Goal: Transaction & Acquisition: Purchase product/service

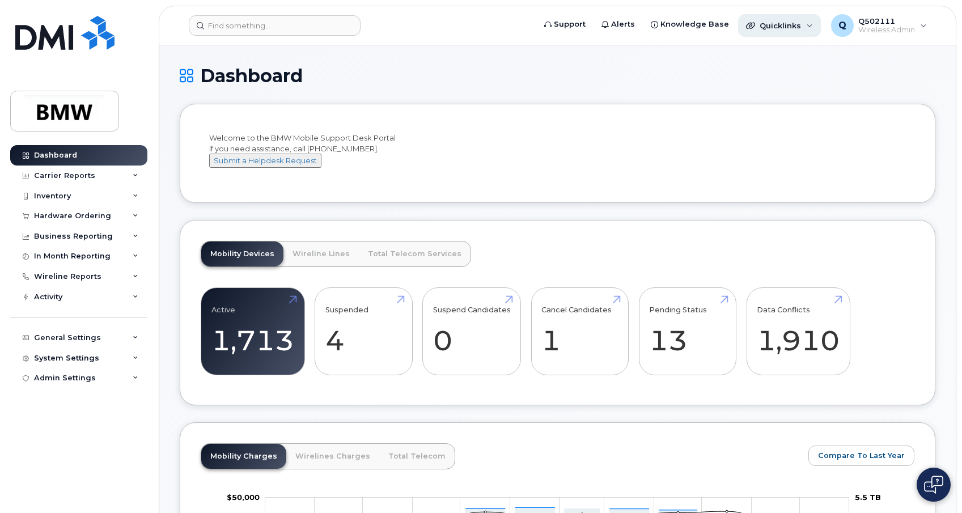
click at [802, 27] on div "Quicklinks" at bounding box center [779, 25] width 83 height 23
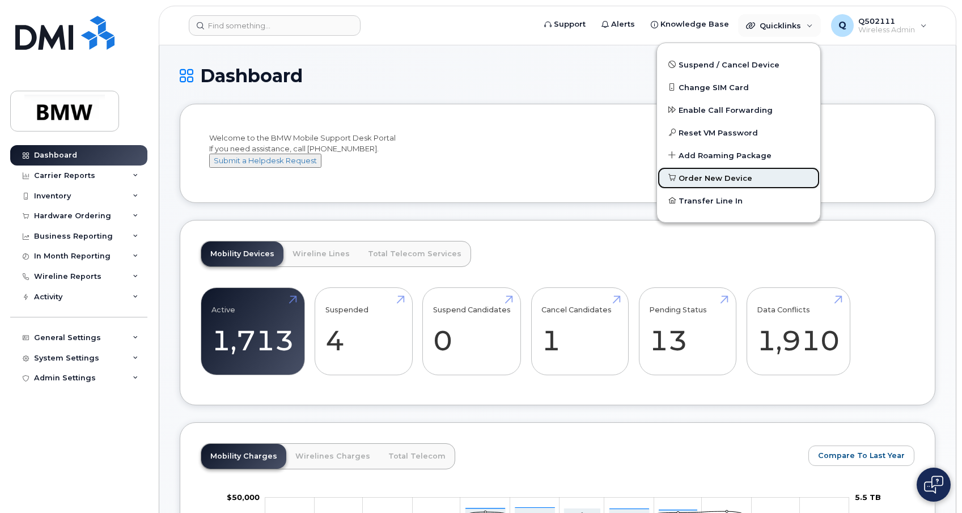
click at [743, 175] on span "Order New Device" at bounding box center [716, 178] width 74 height 11
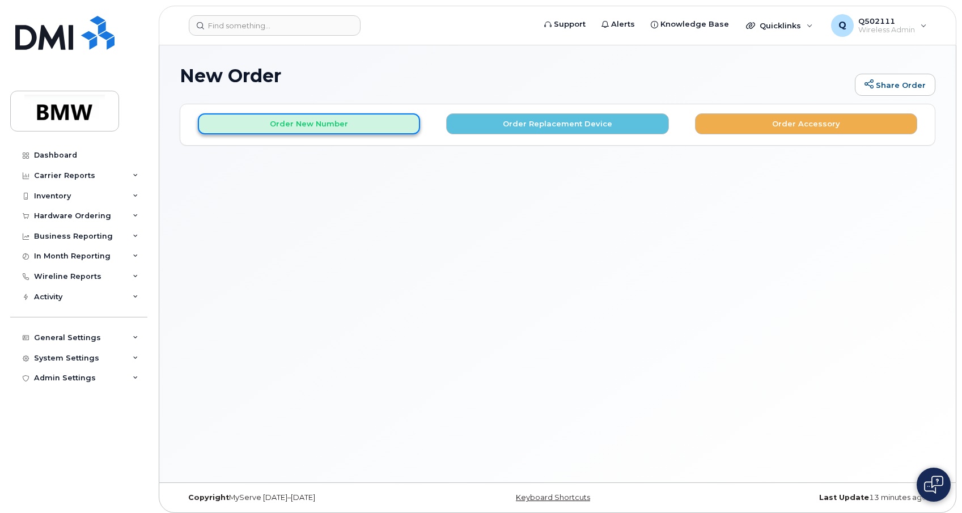
click at [359, 130] on button "Order New Number" at bounding box center [309, 123] width 222 height 21
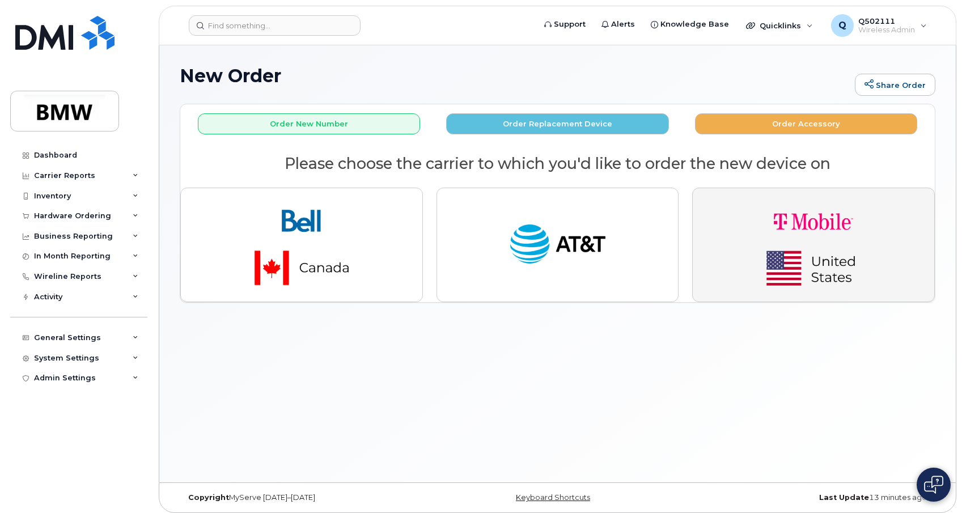
click at [791, 234] on img "button" at bounding box center [813, 244] width 159 height 95
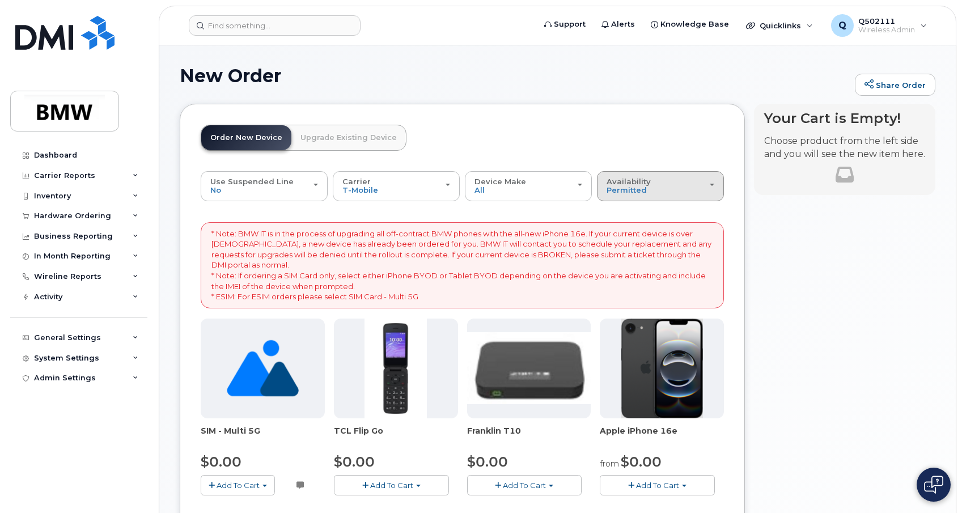
click at [665, 188] on div "Availability Permitted All" at bounding box center [661, 186] width 108 height 18
click at [662, 226] on div "All" at bounding box center [660, 231] width 121 height 14
click at [677, 186] on div "Availability Permitted All" at bounding box center [661, 186] width 108 height 18
click at [616, 233] on label "All" at bounding box center [612, 231] width 24 height 14
click at [0, 0] on input "All" at bounding box center [0, 0] width 0 height 0
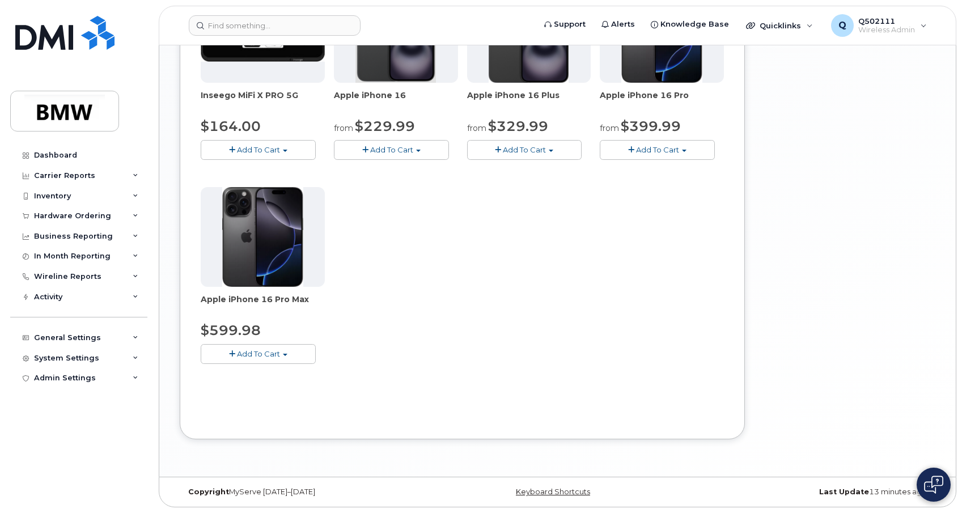
scroll to position [649, 0]
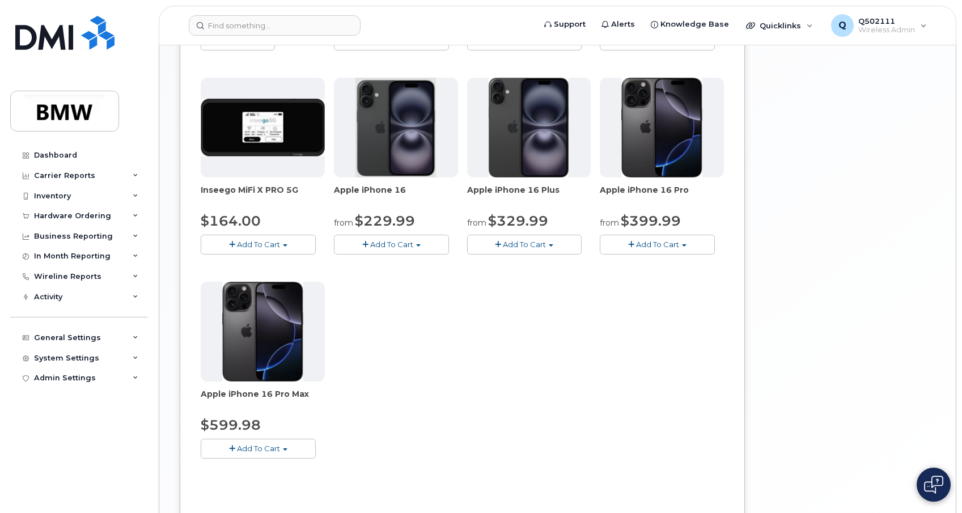
click at [290, 452] on button "Add To Cart" at bounding box center [258, 449] width 115 height 20
click at [387, 430] on div "iPhone eSIM Test #1 (Do Not Use/Unavailable) $0.00 Add To Cart $0.00 - Activati…" at bounding box center [462, 73] width 523 height 807
click at [291, 367] on img at bounding box center [262, 332] width 80 height 100
click at [287, 446] on button "Add To Cart" at bounding box center [258, 449] width 115 height 20
drag, startPoint x: 334, startPoint y: 426, endPoint x: 614, endPoint y: 290, distance: 311.3
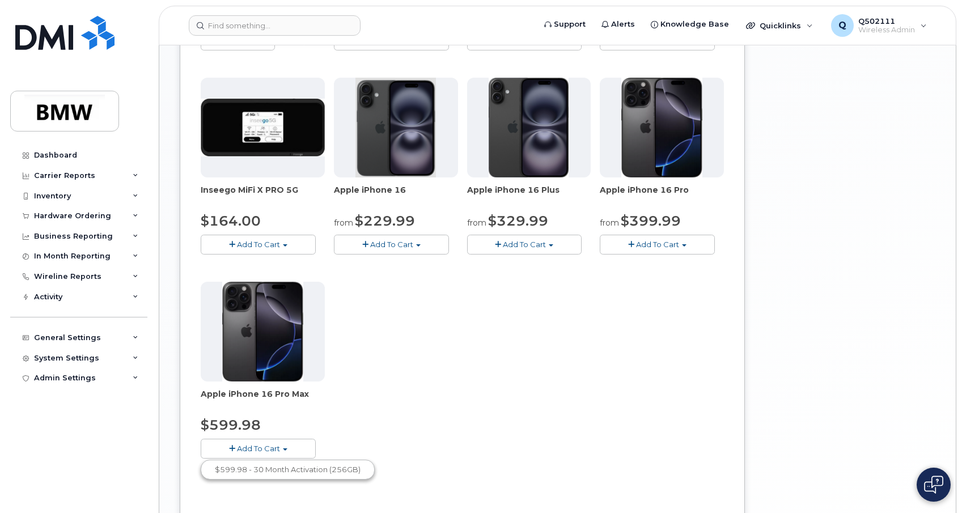
click at [336, 426] on div "iPhone eSIM Test #1 (Do Not Use/Unavailable) $0.00 Add To Cart $0.00 - Activati…" at bounding box center [462, 73] width 523 height 807
click at [703, 240] on button "Add To Cart" at bounding box center [657, 245] width 115 height 20
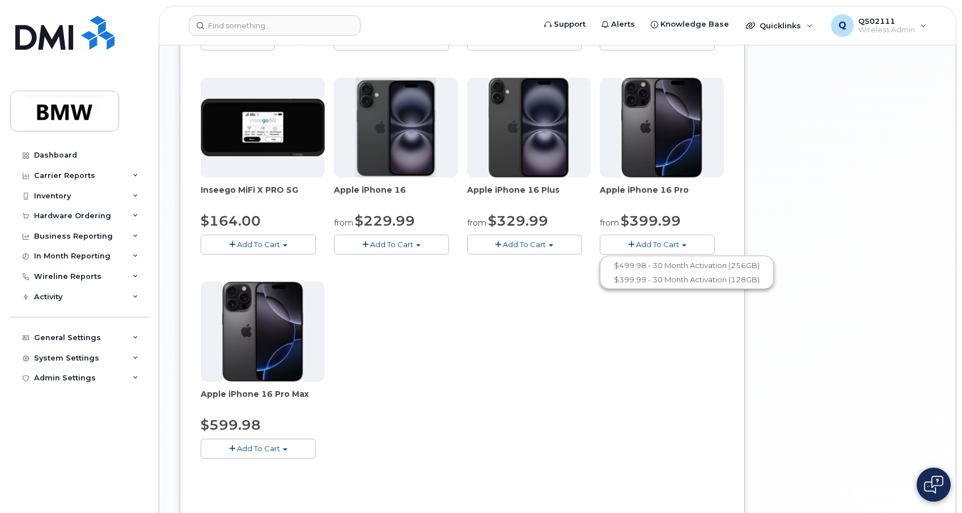
drag, startPoint x: 616, startPoint y: 359, endPoint x: 623, endPoint y: 363, distance: 8.4
click at [616, 360] on div "iPhone eSIM Test #1 (Do Not Use/Unavailable) $0.00 Add To Cart $0.00 - Activati…" at bounding box center [462, 73] width 523 height 807
